Goal: Check status: Check status

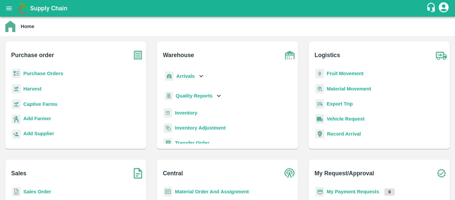
scroll to position [4, 0]
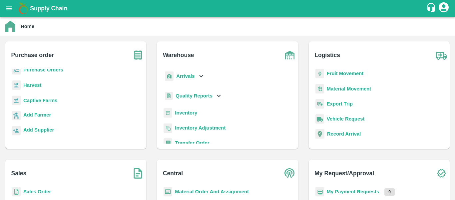
click at [42, 193] on b "Sales Order" at bounding box center [37, 191] width 28 height 5
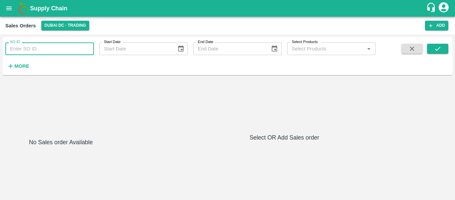
click at [39, 44] on input "SO ID" at bounding box center [49, 48] width 89 height 13
type input "c"
paste input "text"
type input "606177"
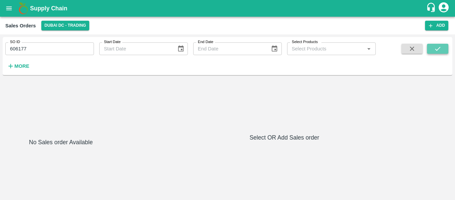
click at [441, 48] on icon "submit" at bounding box center [437, 48] width 7 height 7
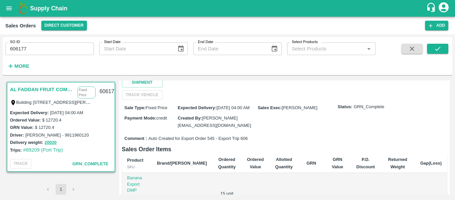
scroll to position [105, 0]
